Goal: Task Accomplishment & Management: Complete application form

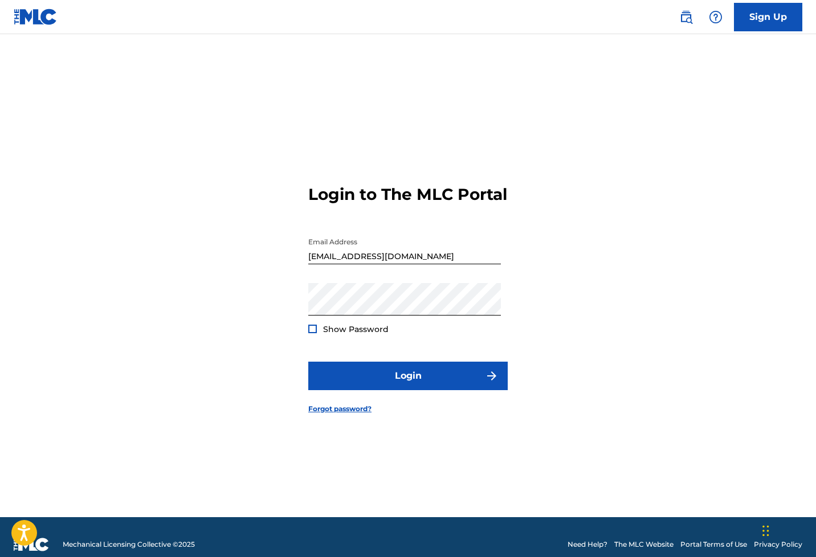
click at [323, 334] on span "Show Password" at bounding box center [356, 329] width 66 height 10
click at [312, 333] on div at bounding box center [312, 329] width 9 height 9
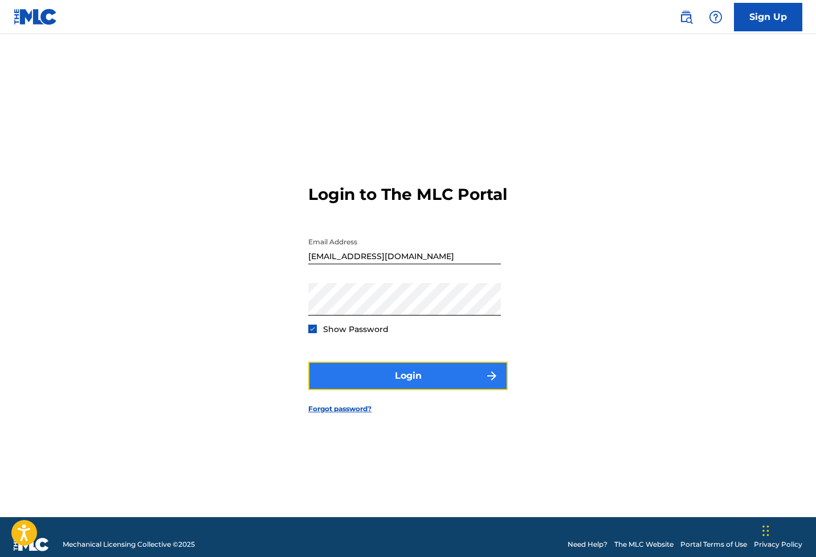
click at [360, 377] on button "Login" at bounding box center [407, 376] width 199 height 28
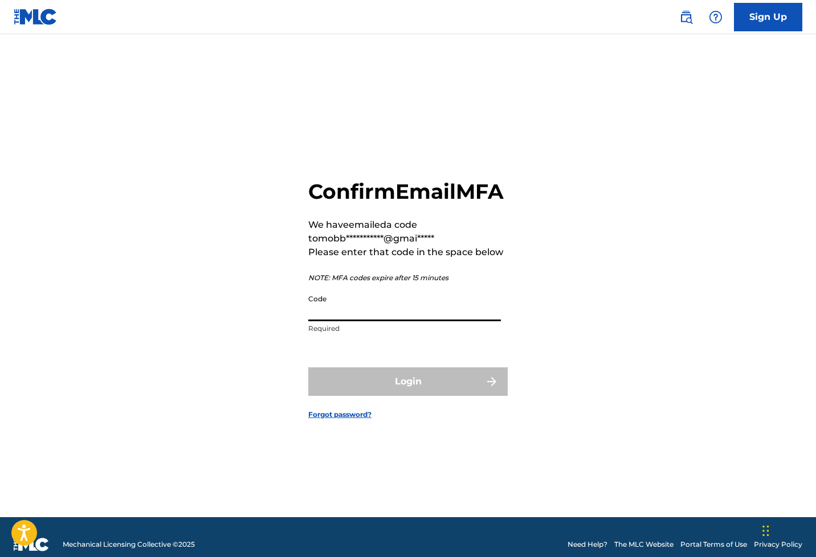
click at [365, 312] on input "Code" at bounding box center [404, 305] width 193 height 32
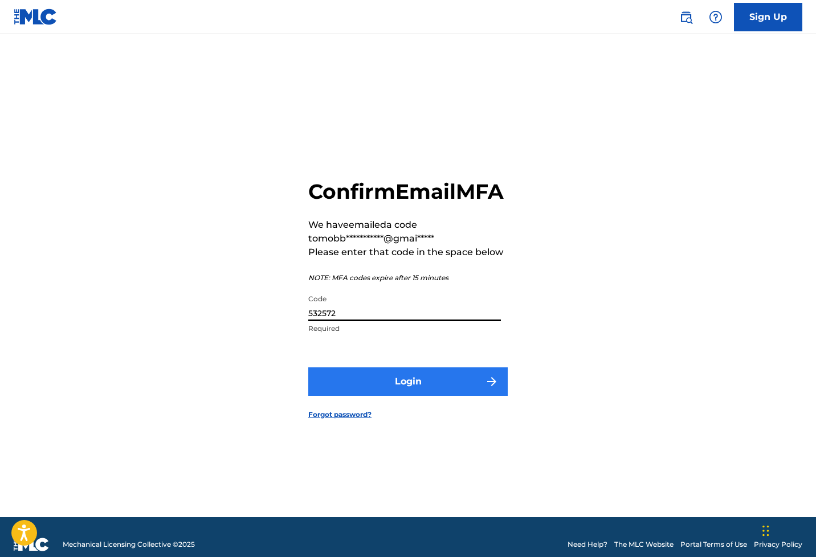
type input "532572"
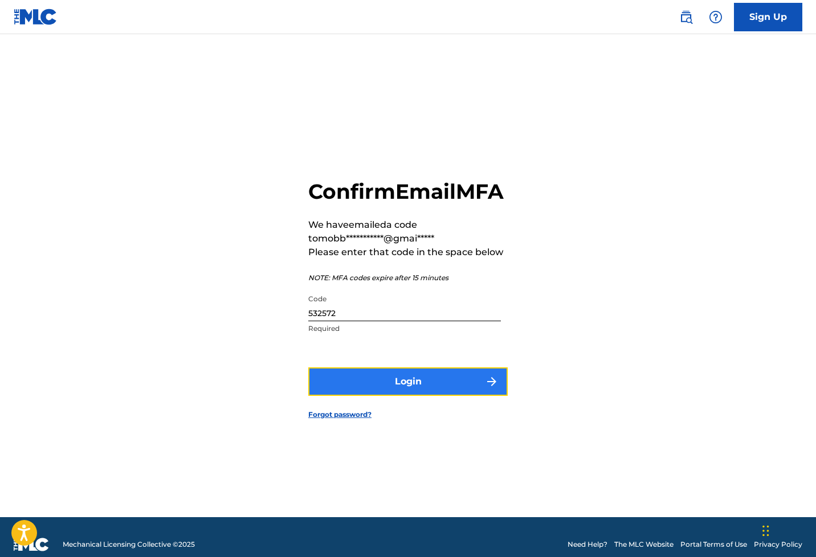
click at [428, 396] on button "Login" at bounding box center [407, 381] width 199 height 28
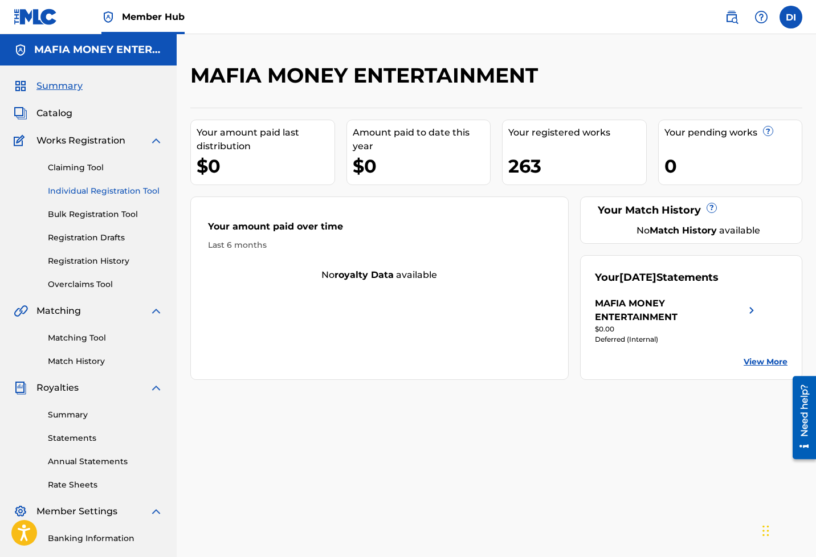
click at [77, 192] on link "Individual Registration Tool" at bounding box center [105, 191] width 115 height 12
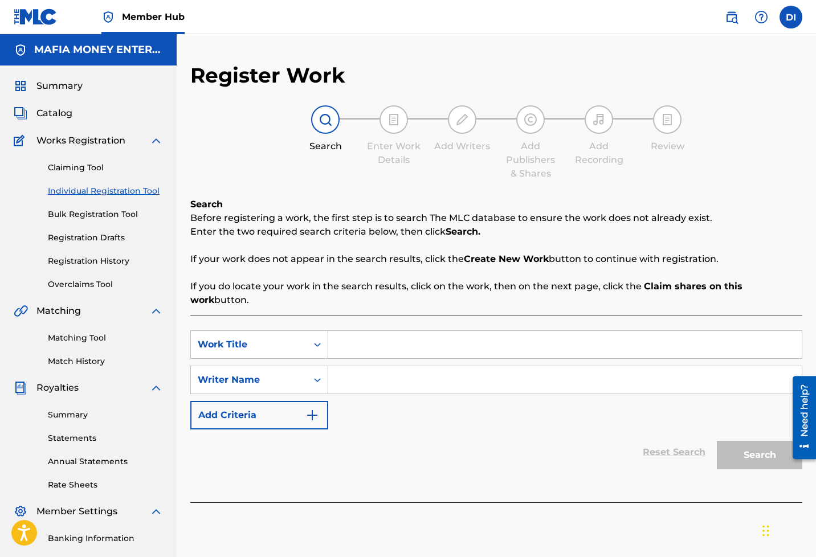
click at [349, 332] on input "Search Form" at bounding box center [564, 344] width 473 height 27
type input "Different Gen"
click at [358, 367] on input "Search Form" at bounding box center [564, 379] width 473 height 27
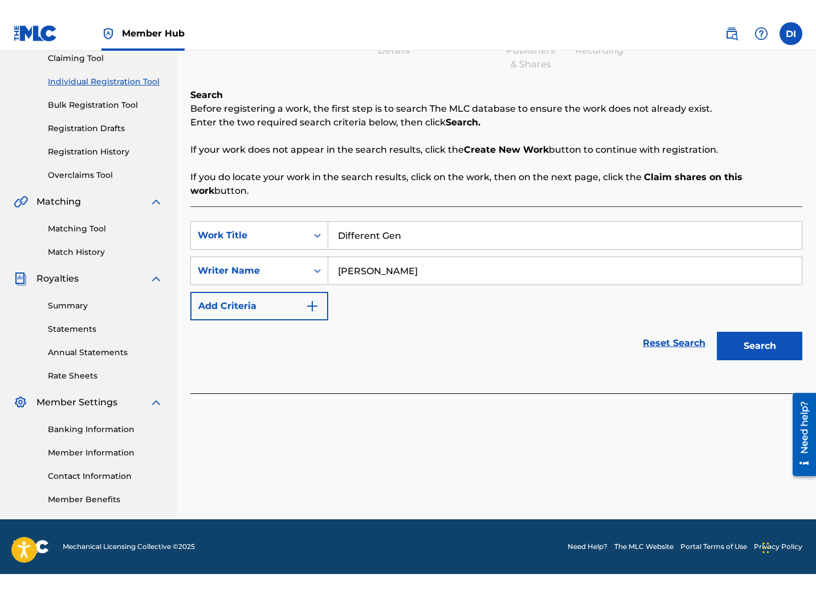
scroll to position [93, 0]
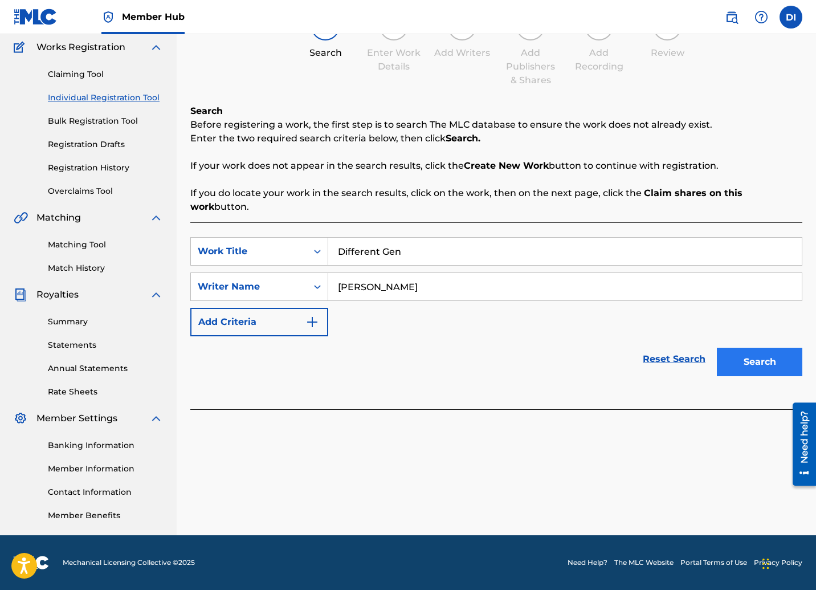
type input "[PERSON_NAME]"
click at [771, 354] on button "Search" at bounding box center [759, 362] width 85 height 28
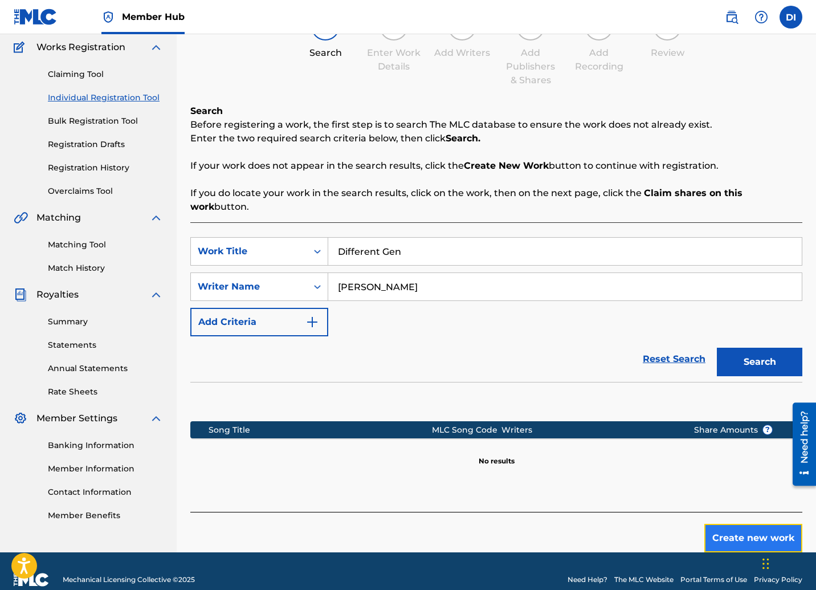
click at [741, 524] on button "Create new work" at bounding box center [753, 538] width 98 height 28
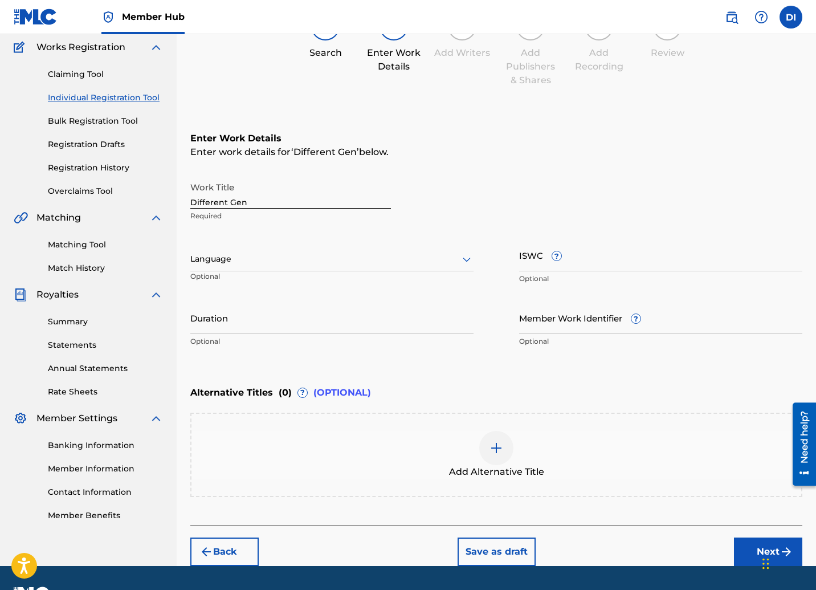
click at [362, 252] on div at bounding box center [331, 259] width 283 height 14
click at [257, 280] on div "English" at bounding box center [332, 284] width 282 height 26
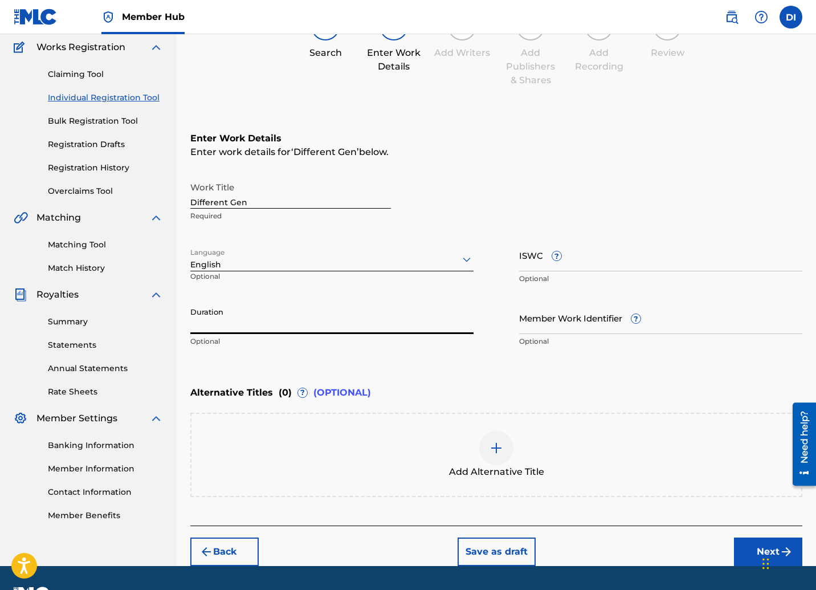
click at [304, 328] on input "Duration" at bounding box center [331, 317] width 283 height 32
type input "02:51"
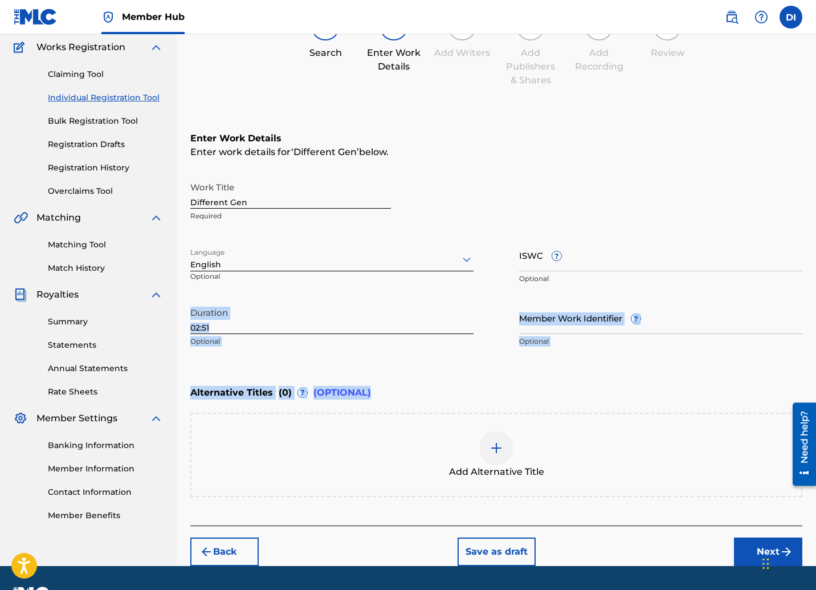
drag, startPoint x: 815, startPoint y: 291, endPoint x: 836, endPoint y: 402, distance: 113.7
click at [815, 402] on html "Accessibility Screen-Reader Guide, Feedback, and Issue Reporting | New window 0…" at bounding box center [408, 202] width 816 height 590
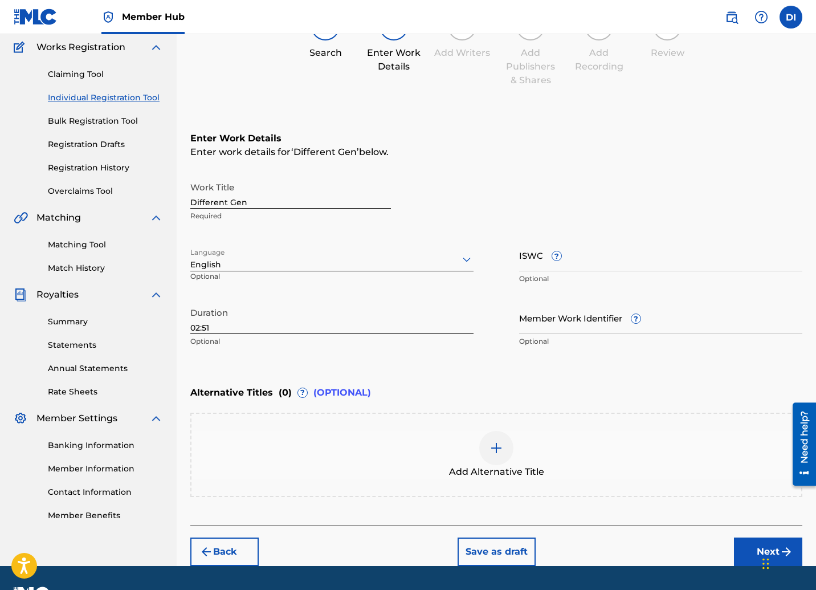
click at [672, 400] on div "Alternative Titles ( 0 ) ? (OPTIONAL)" at bounding box center [496, 392] width 612 height 25
click at [741, 544] on button "Next" at bounding box center [768, 551] width 68 height 28
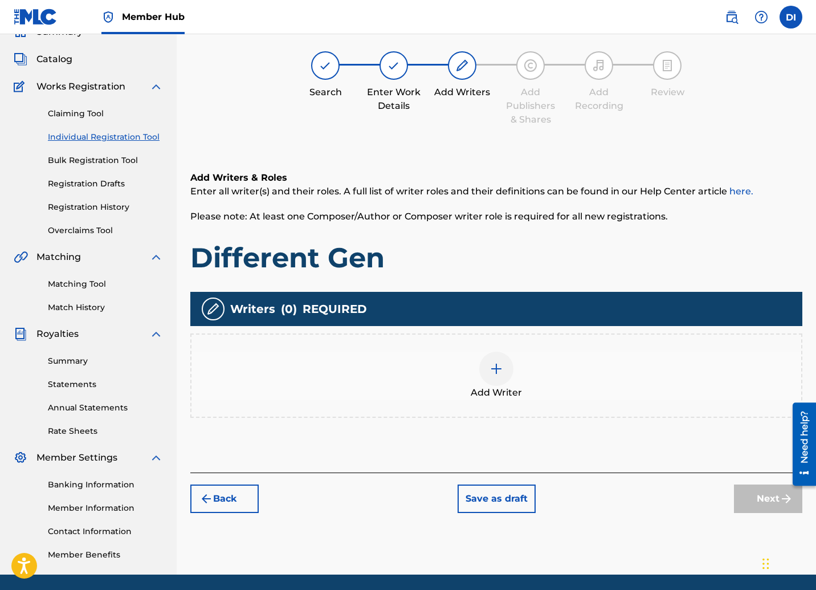
scroll to position [51, 0]
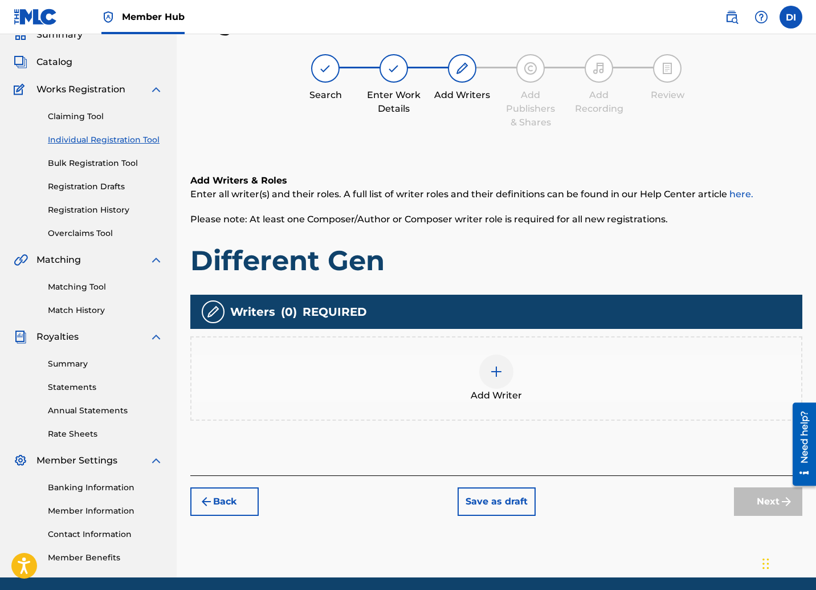
click at [489, 375] on img at bounding box center [496, 372] width 14 height 14
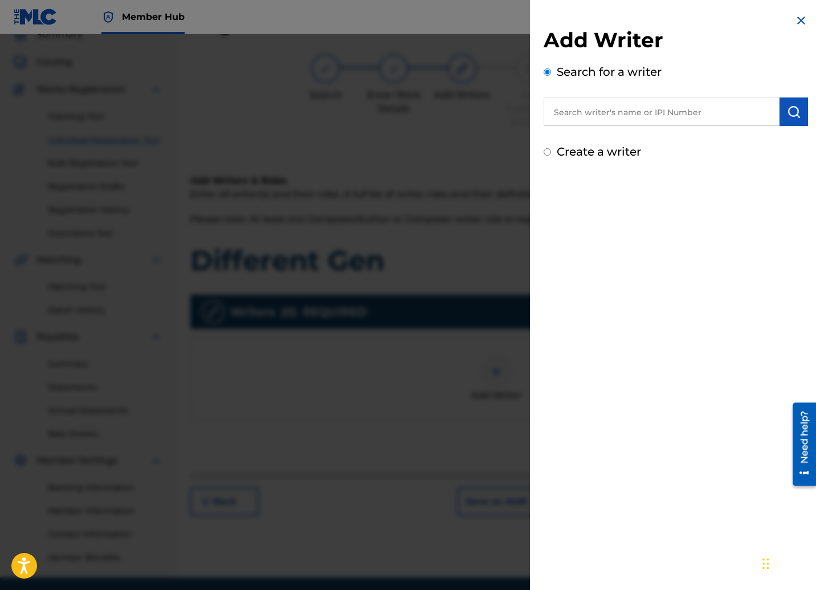
click at [649, 116] on input "text" at bounding box center [662, 111] width 236 height 28
click at [742, 54] on h2 "Add Writer" at bounding box center [676, 41] width 264 height 29
click at [585, 141] on div "Add Writer Search for a writer Create a writer" at bounding box center [676, 93] width 264 height 133
click at [587, 153] on label "Create a writer" at bounding box center [599, 152] width 84 height 14
radio input "true"
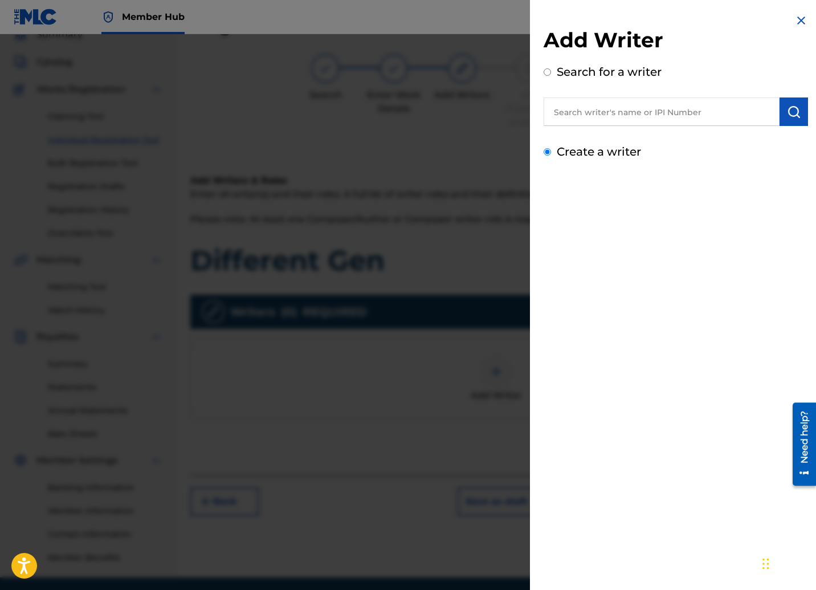
click at [551, 153] on input "Create a writer" at bounding box center [547, 151] width 7 height 7
radio input "false"
radio input "true"
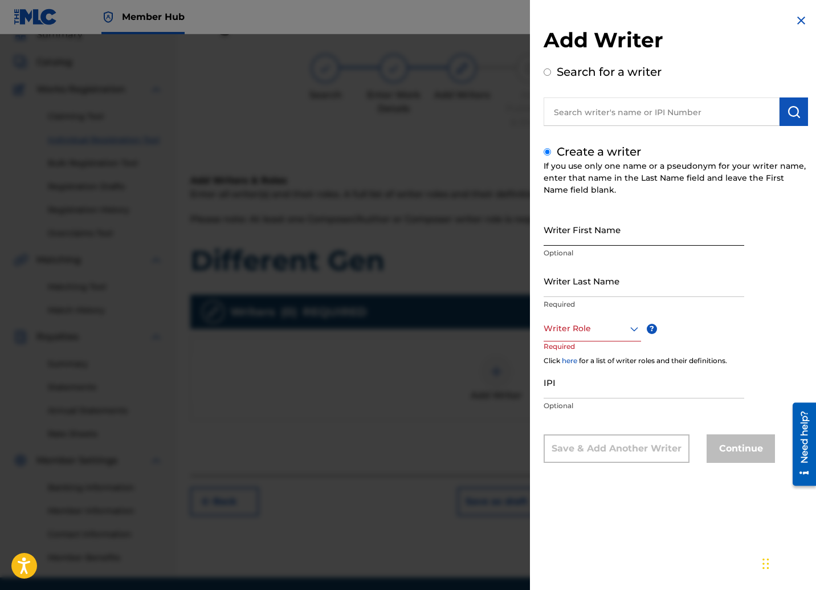
click at [601, 234] on input "Writer First Name" at bounding box center [644, 229] width 201 height 32
type input "[PERSON_NAME]"
click at [577, 282] on input "Writer Last Name" at bounding box center [644, 280] width 201 height 32
type input "[PERSON_NAME]"
click at [636, 333] on icon at bounding box center [634, 329] width 14 height 14
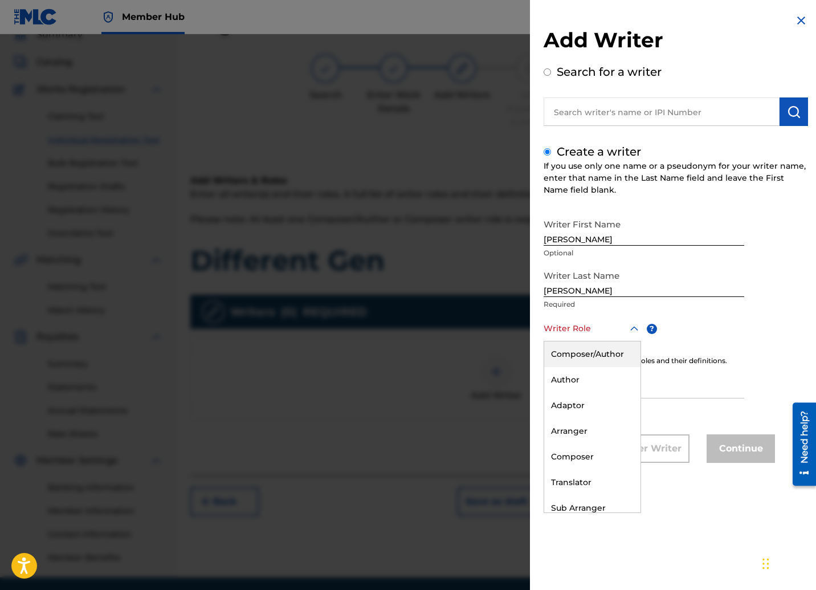
click at [610, 358] on div "Composer/Author" at bounding box center [592, 354] width 96 height 26
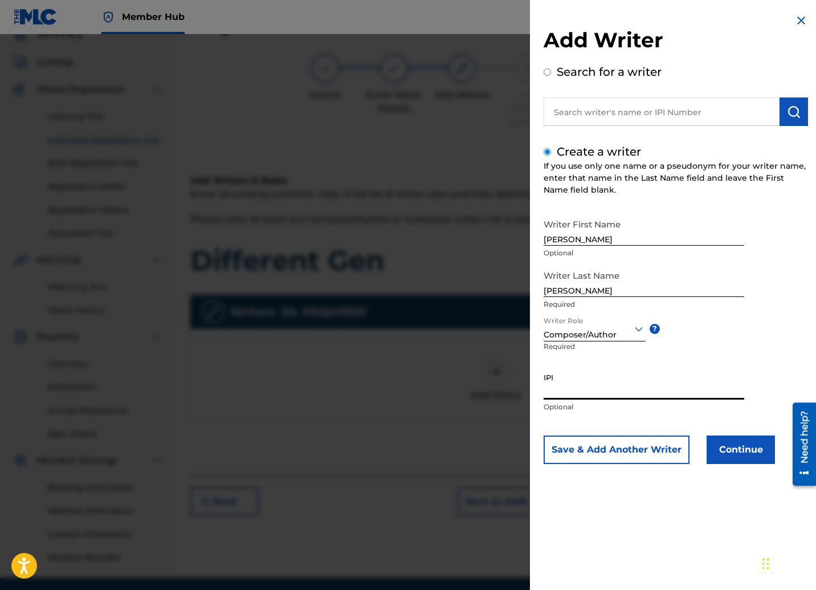
click at [590, 389] on input "IPI" at bounding box center [644, 383] width 201 height 32
click at [733, 454] on button "Continue" at bounding box center [740, 449] width 68 height 28
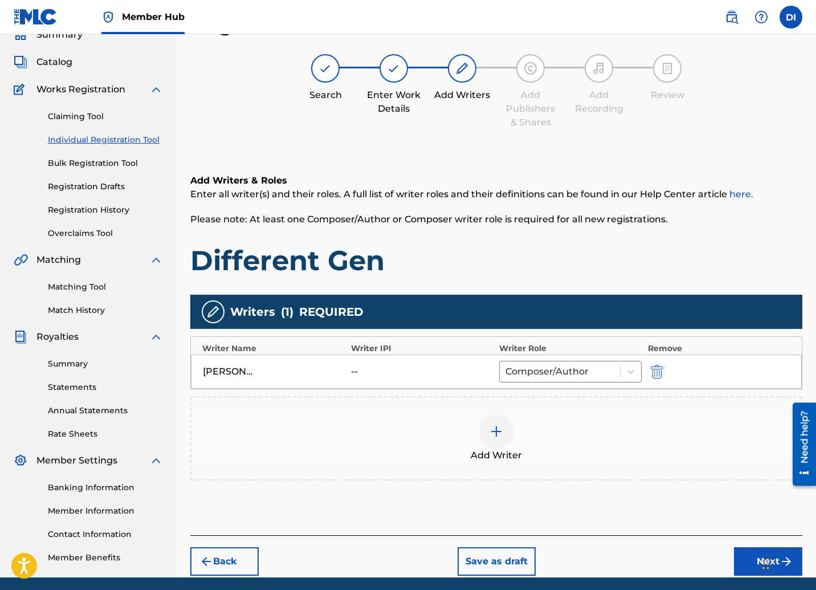
scroll to position [93, 0]
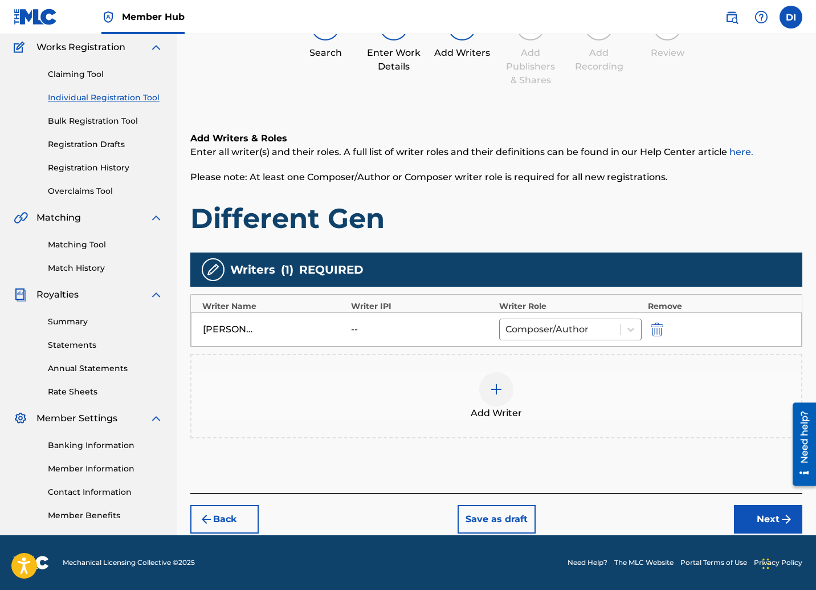
drag, startPoint x: 818, startPoint y: 329, endPoint x: 15, endPoint y: 50, distance: 849.9
click at [763, 508] on button "Next" at bounding box center [768, 519] width 68 height 28
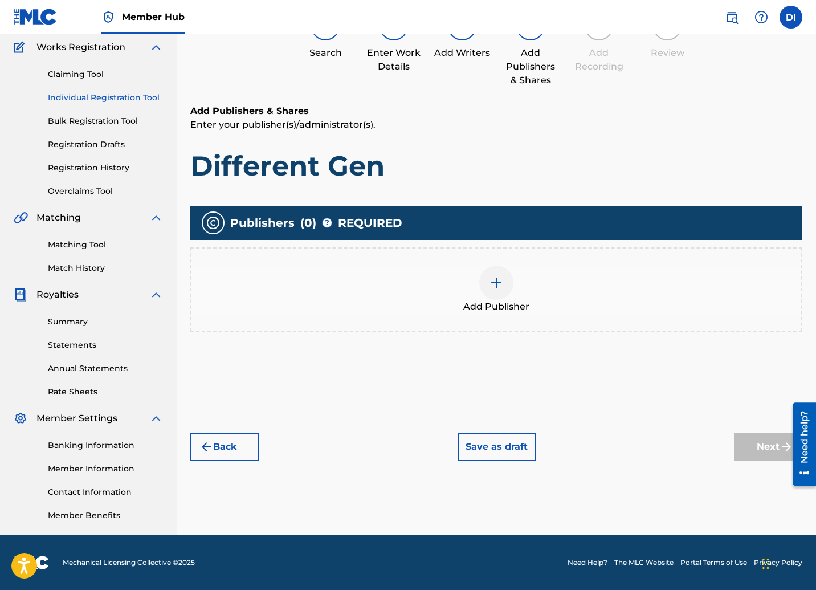
scroll to position [51, 0]
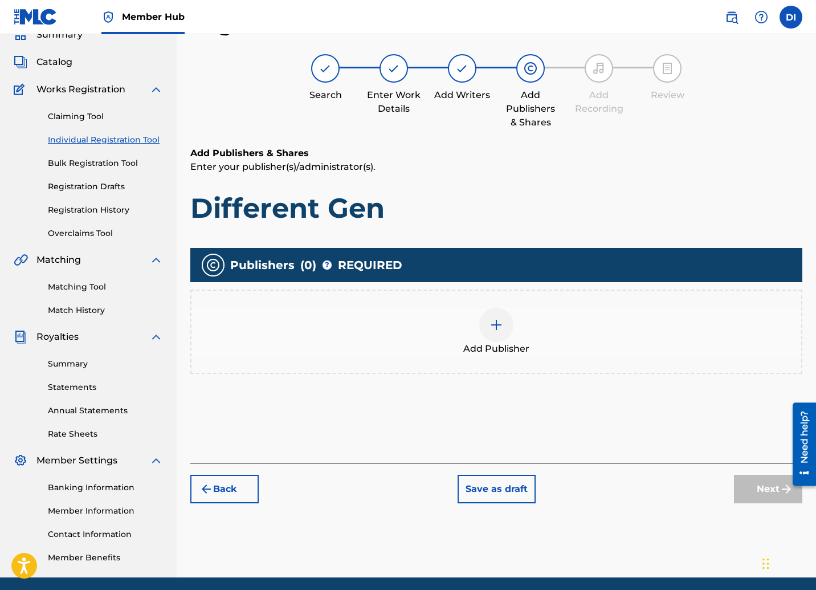
click at [495, 323] on img at bounding box center [496, 325] width 14 height 14
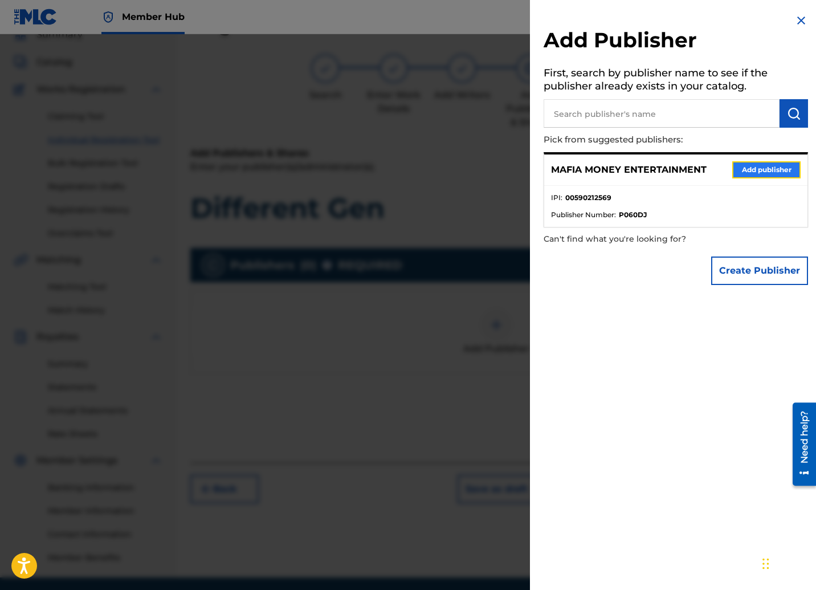
click at [742, 168] on button "Add publisher" at bounding box center [766, 169] width 68 height 17
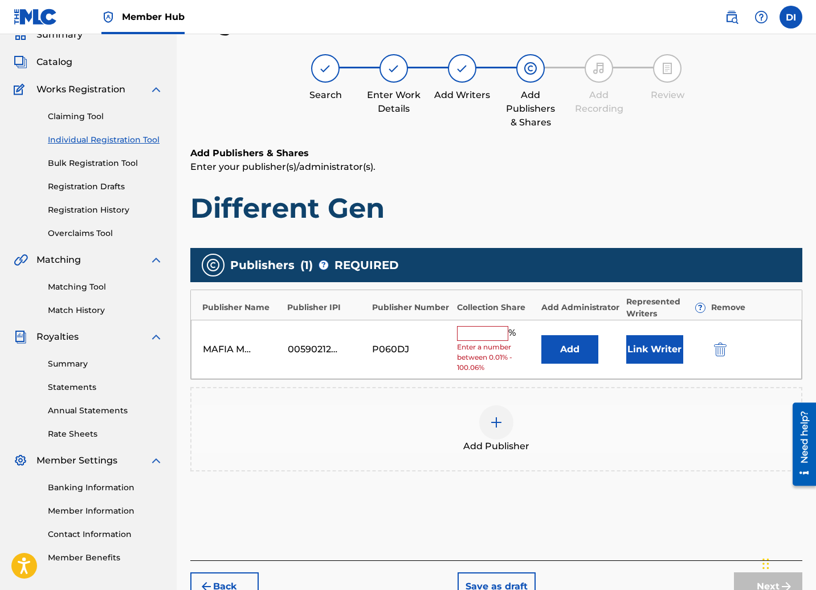
click at [496, 336] on input "text" at bounding box center [482, 333] width 51 height 15
type input "50"
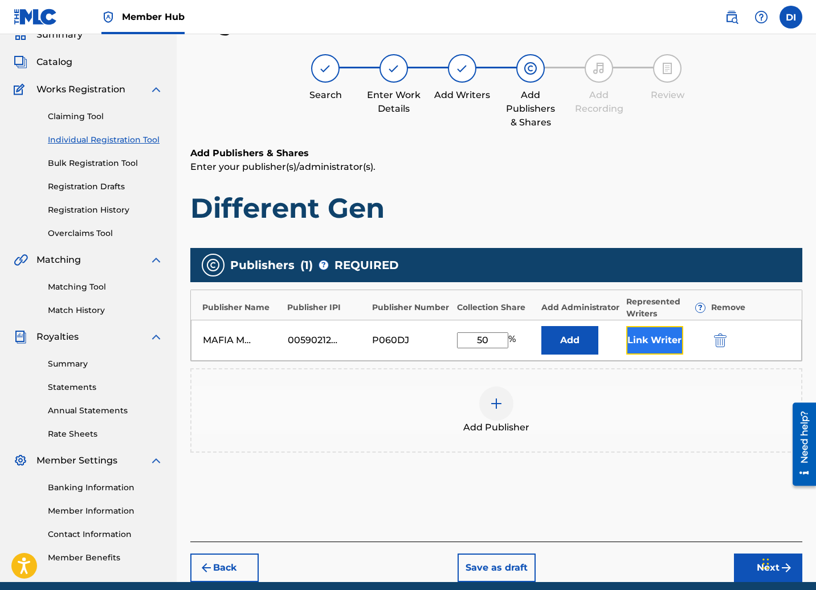
click at [651, 345] on button "Link Writer" at bounding box center [654, 340] width 57 height 28
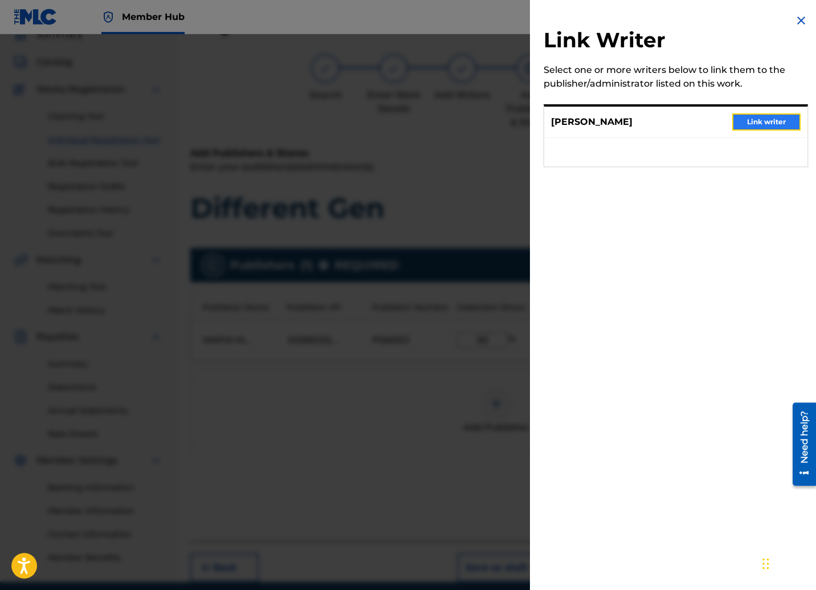
click at [762, 119] on button "Link writer" at bounding box center [766, 121] width 68 height 17
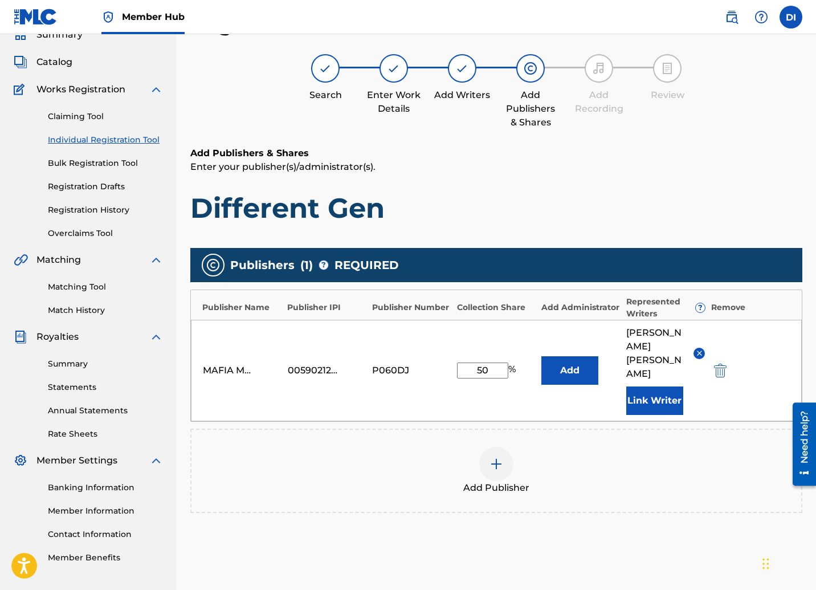
click at [665, 497] on div "Publishers ( 1 ) ? REQUIRED Total shares: 50 % Publisher Name Publisher IPI Pub…" at bounding box center [496, 396] width 612 height 309
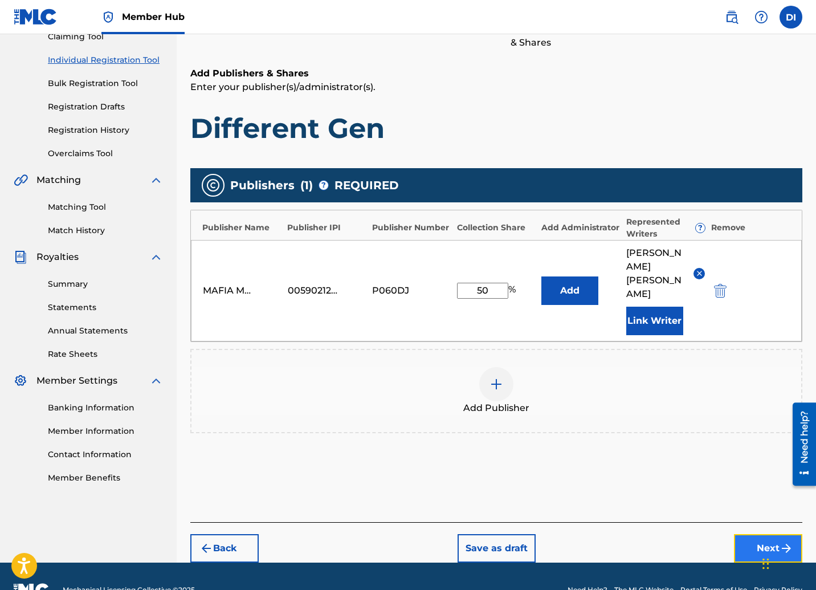
click at [740, 534] on button "Next" at bounding box center [768, 548] width 68 height 28
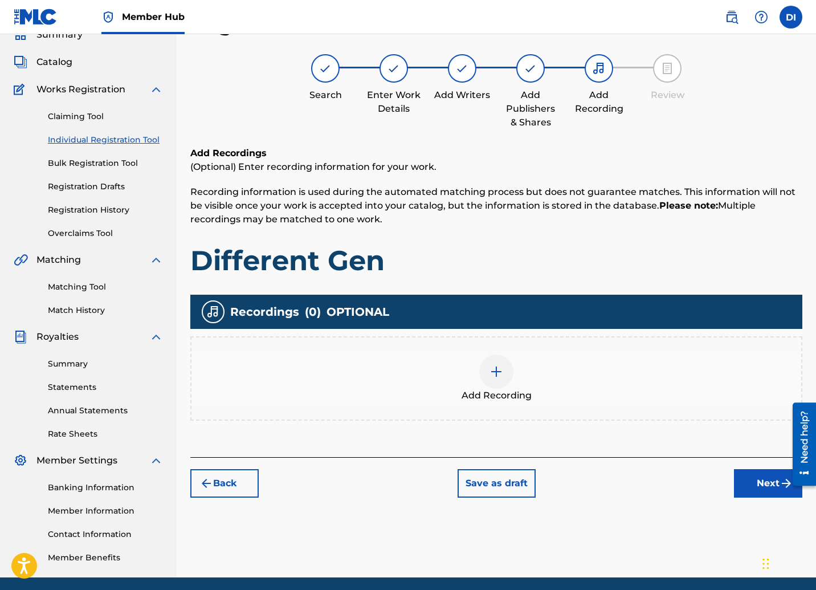
click at [508, 371] on div at bounding box center [496, 371] width 34 height 34
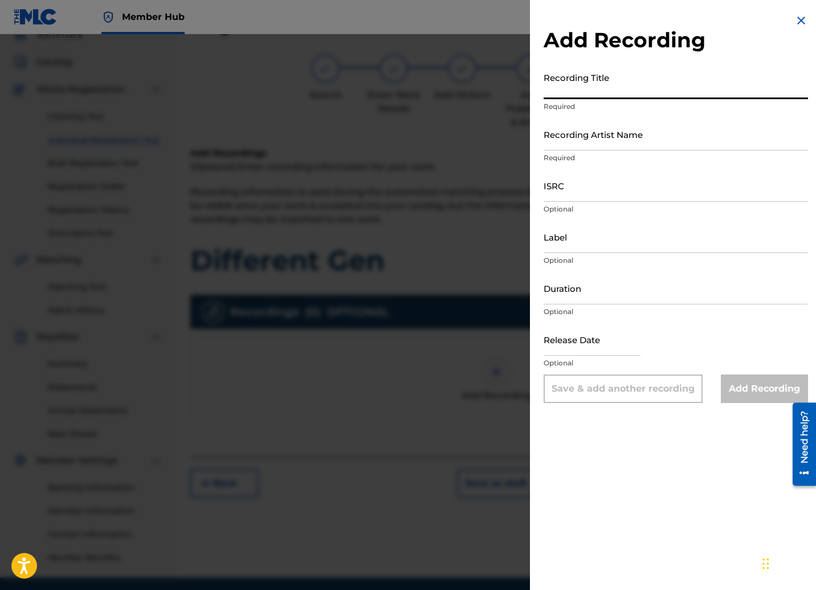
click at [620, 91] on input "Recording Title" at bounding box center [676, 83] width 264 height 32
type input "Different Gen"
click at [630, 146] on input "Recording Artist Name" at bounding box center [676, 134] width 264 height 32
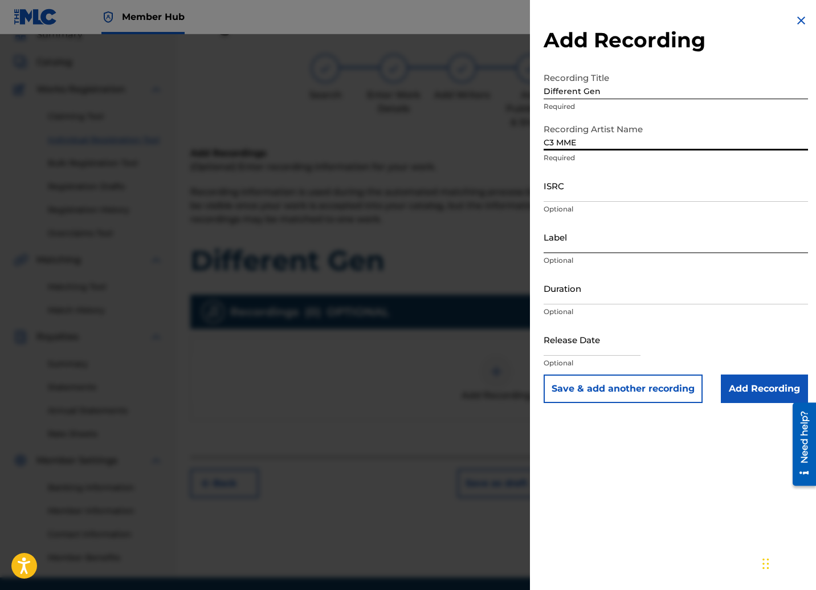
type input "C3 MME"
click at [595, 243] on input "Label" at bounding box center [676, 236] width 264 height 32
type input "MoBB Money Entertainment LLC"
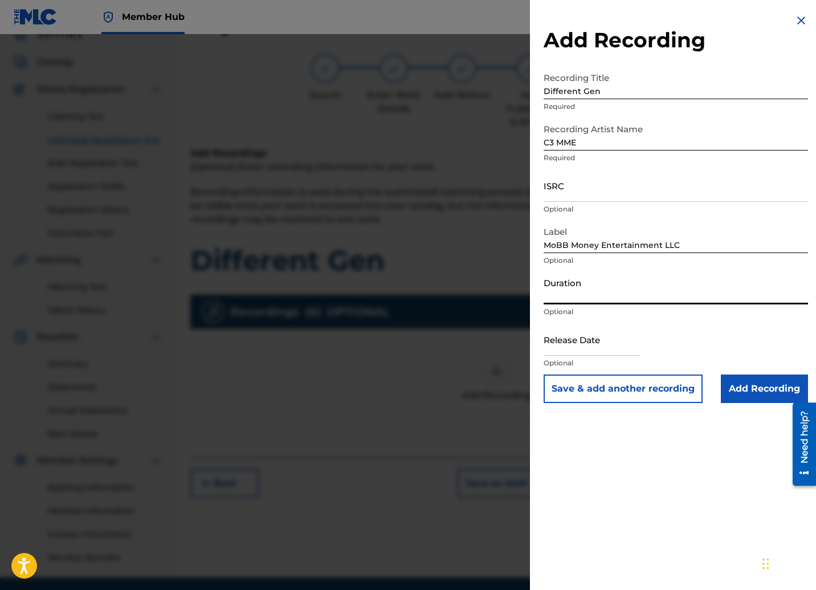
click at [597, 296] on input "Duration" at bounding box center [676, 288] width 264 height 32
type input "02:51"
click at [602, 353] on input "text" at bounding box center [592, 339] width 97 height 32
select select "8"
select select "2025"
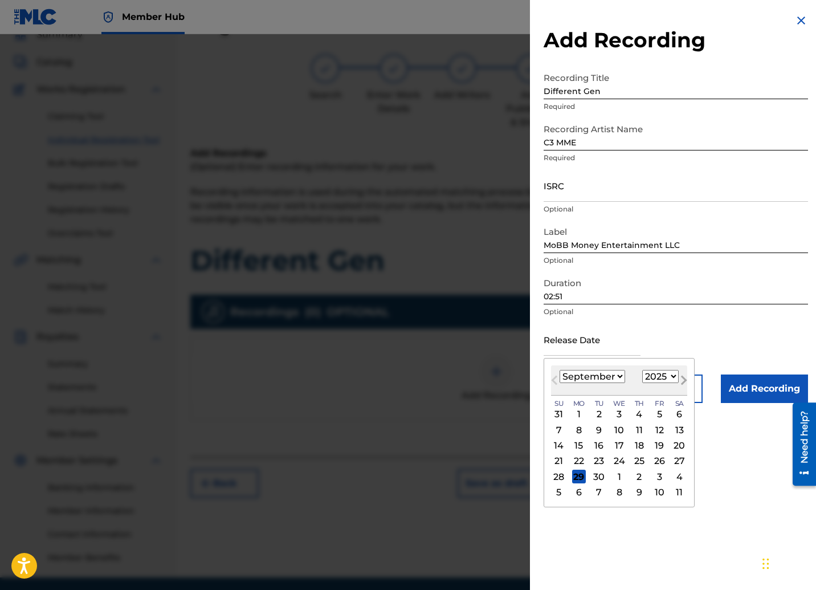
click at [683, 383] on button "Next Month" at bounding box center [684, 382] width 18 height 18
select select "9"
click at [657, 428] on div "10" at bounding box center [659, 430] width 14 height 14
type input "[DATE]"
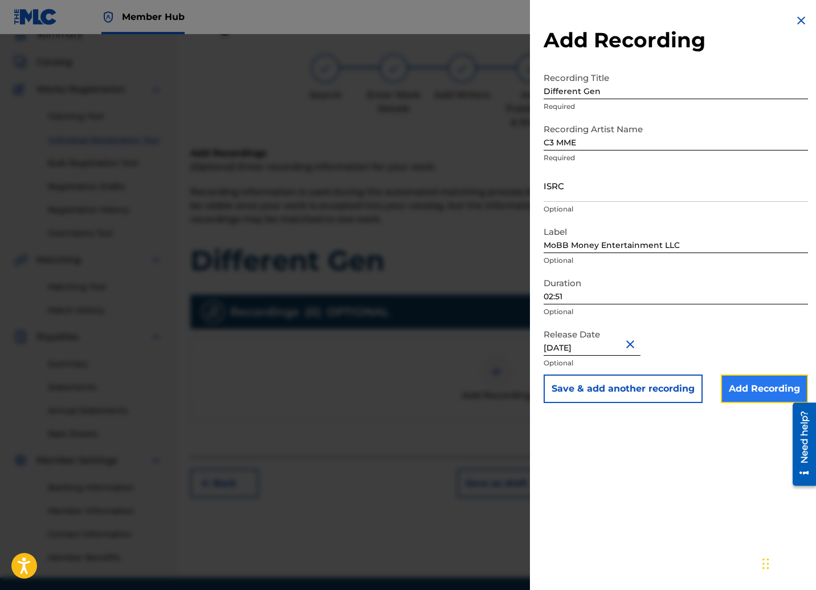
click at [732, 394] on input "Add Recording" at bounding box center [764, 388] width 87 height 28
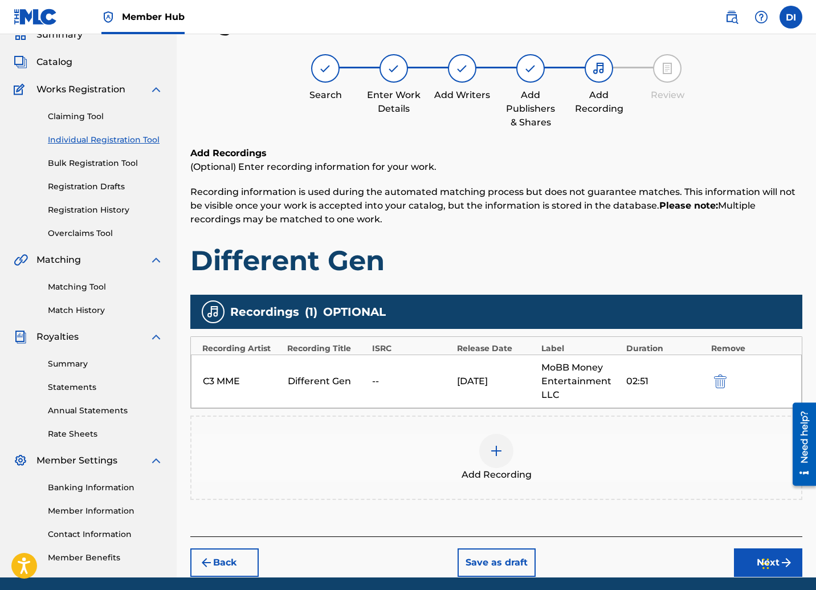
scroll to position [93, 0]
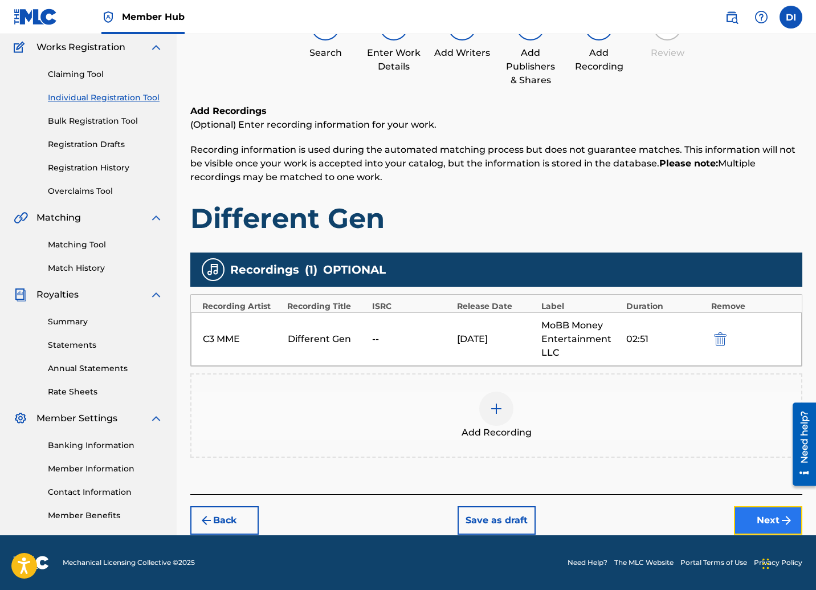
click at [762, 514] on button "Next" at bounding box center [768, 520] width 68 height 28
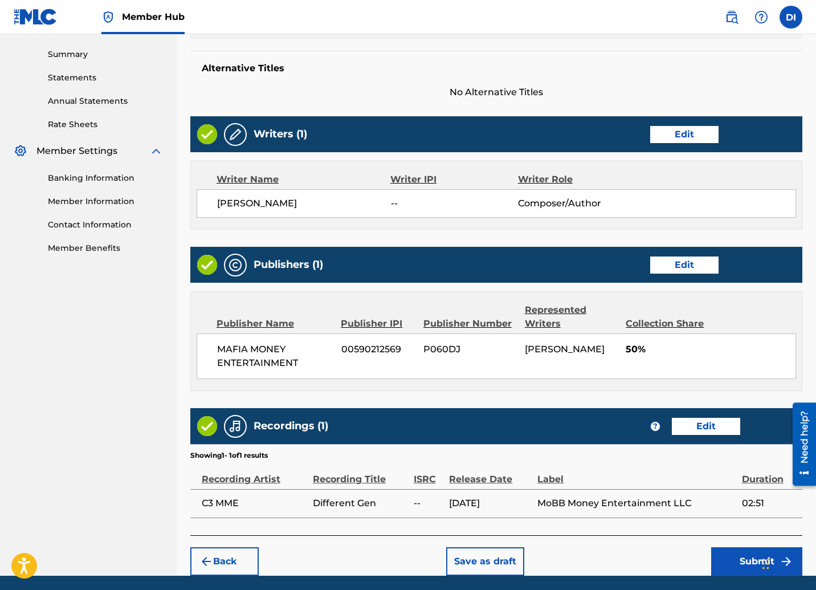
scroll to position [401, 0]
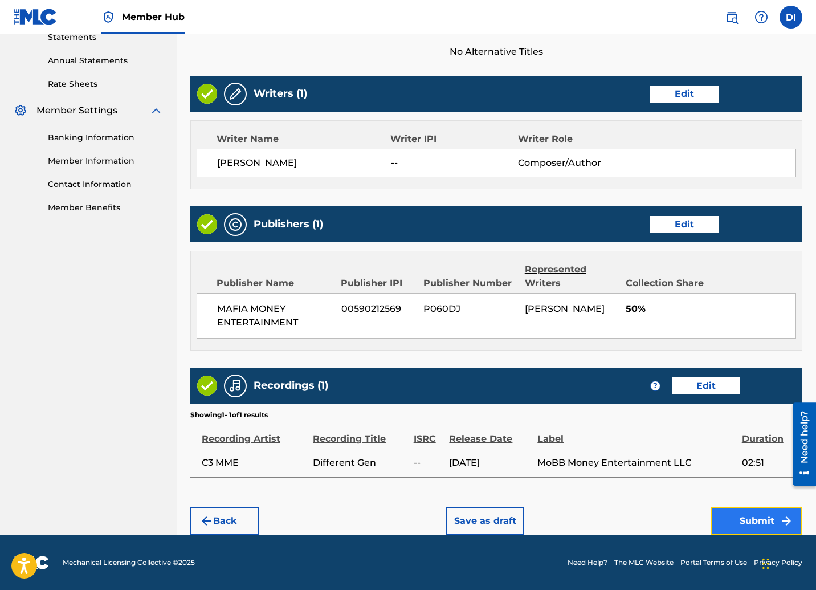
click at [726, 515] on button "Submit" at bounding box center [756, 521] width 91 height 28
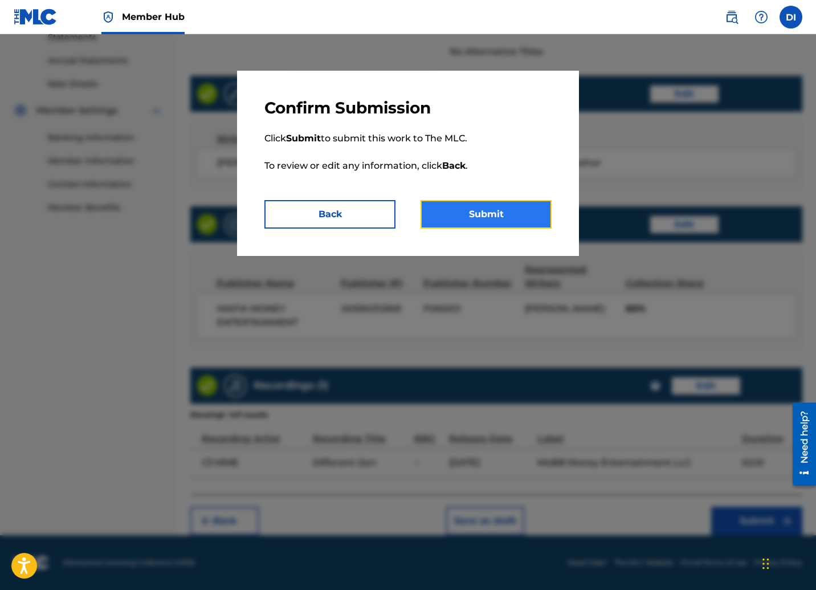
click at [520, 220] on button "Submit" at bounding box center [485, 214] width 131 height 28
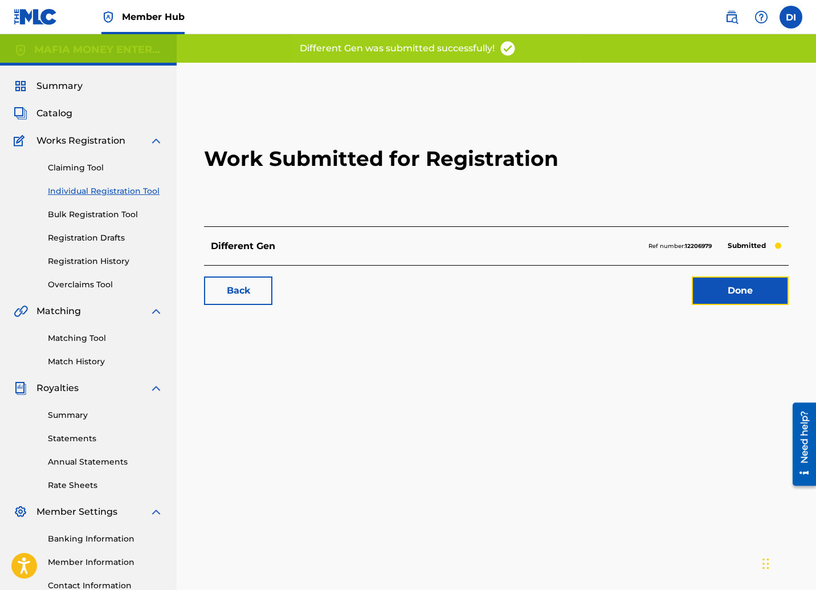
click at [734, 295] on link "Done" at bounding box center [740, 290] width 97 height 28
